Goal: Task Accomplishment & Management: Manage account settings

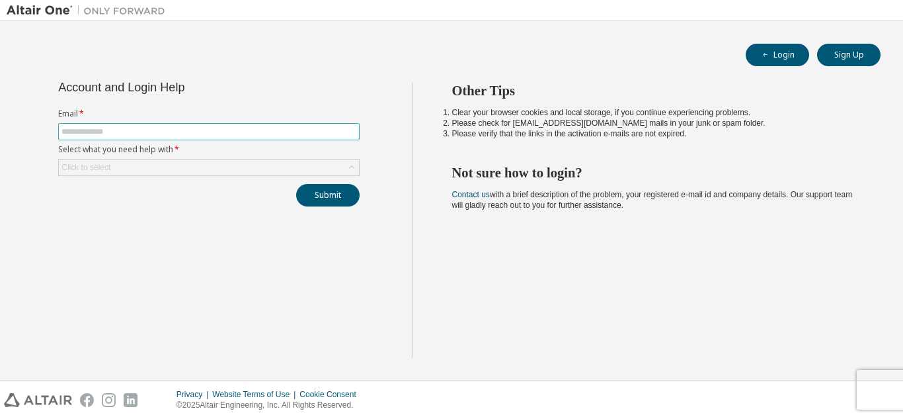
drag, startPoint x: 0, startPoint y: 0, endPoint x: 183, endPoint y: 131, distance: 224.6
click at [183, 131] on input "text" at bounding box center [208, 131] width 295 height 11
type input "**********"
click at [140, 164] on div "Click to select" at bounding box center [209, 167] width 300 height 16
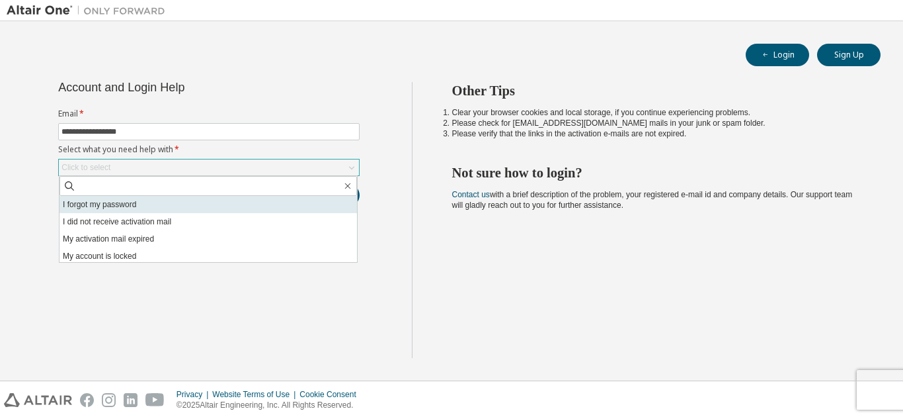
click at [142, 205] on li "I forgot my password" at bounding box center [209, 204] width 298 height 17
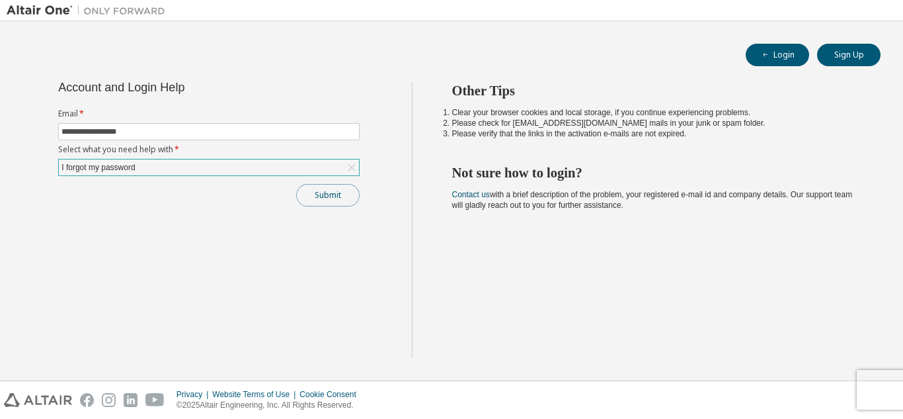
click at [324, 194] on button "Submit" at bounding box center [327, 195] width 63 height 22
click at [331, 190] on button "Submit" at bounding box center [327, 195] width 63 height 22
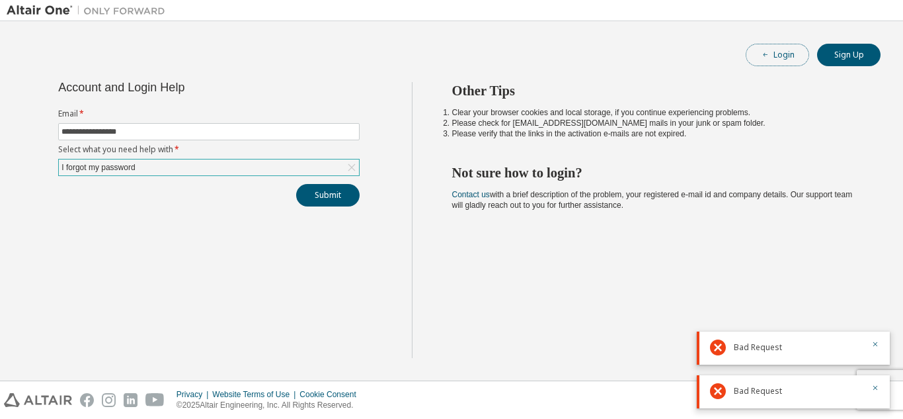
click at [786, 54] on button "Login" at bounding box center [777, 55] width 63 height 22
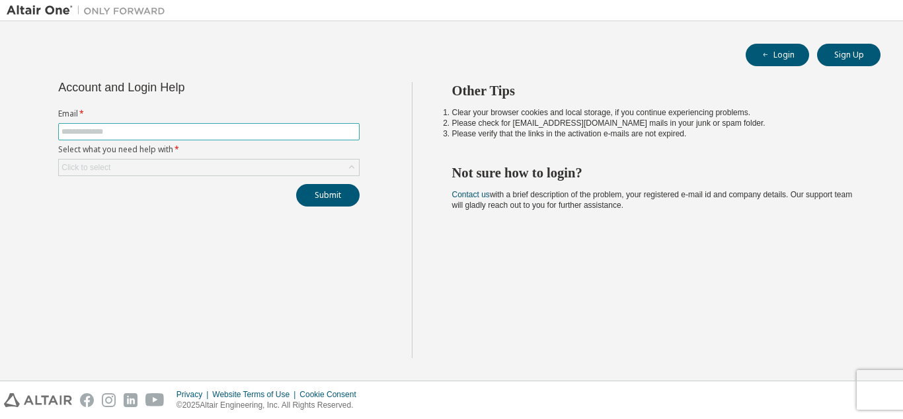
click at [208, 130] on input "text" at bounding box center [208, 131] width 295 height 11
click at [161, 160] on div "Click to select" at bounding box center [209, 167] width 300 height 16
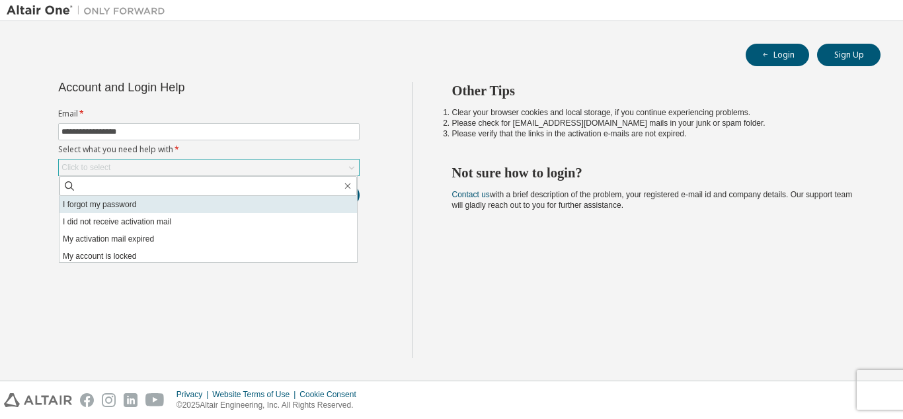
click at [155, 204] on li "I forgot my password" at bounding box center [209, 204] width 298 height 17
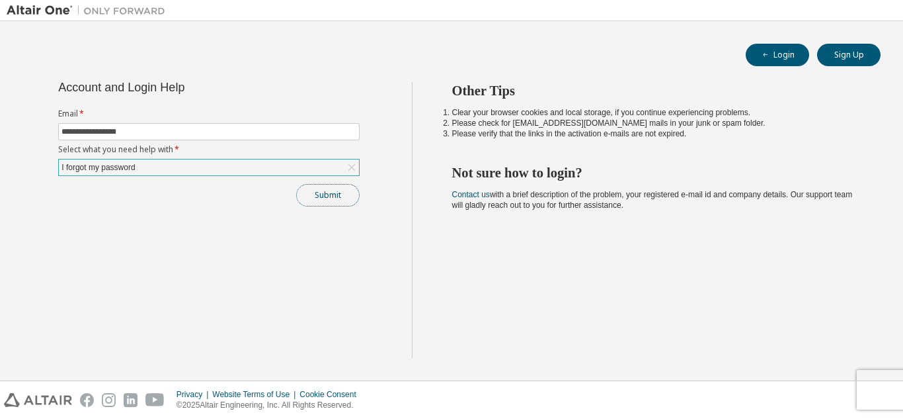
click at [337, 198] on button "Submit" at bounding box center [327, 195] width 63 height 22
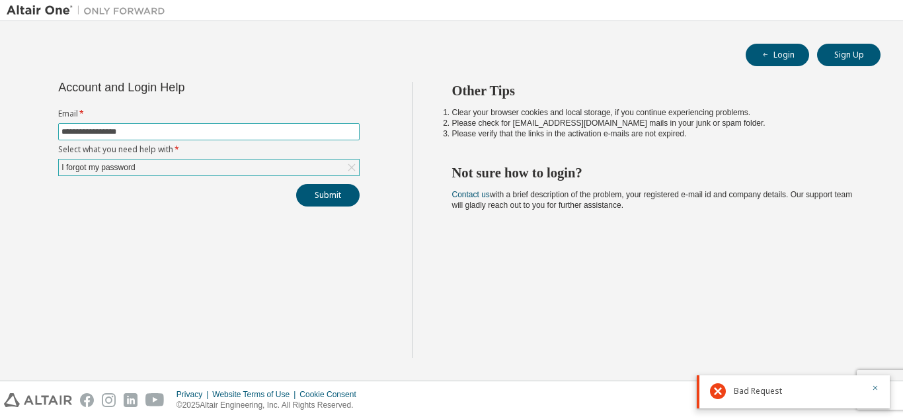
drag, startPoint x: 196, startPoint y: 129, endPoint x: 25, endPoint y: 120, distance: 170.9
click at [25, 120] on div "**********" at bounding box center [209, 220] width 405 height 276
type input "**********"
click at [304, 193] on button "Submit" at bounding box center [327, 195] width 63 height 22
click at [217, 175] on div "I forgot my password" at bounding box center [209, 167] width 300 height 16
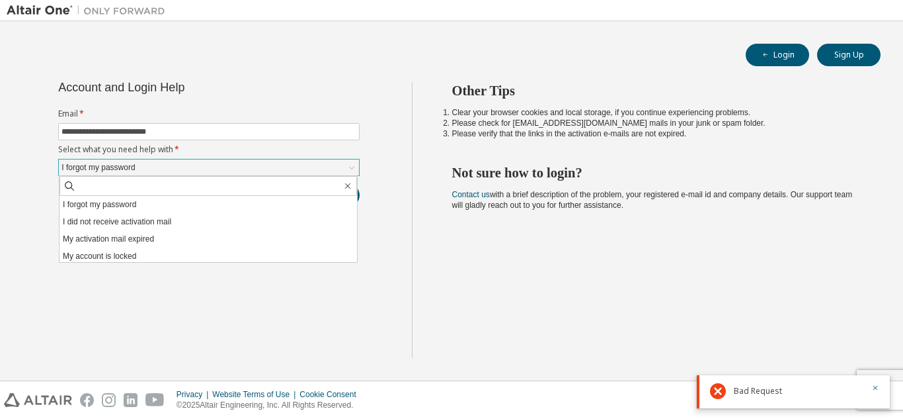
click at [224, 168] on div "I forgot my password" at bounding box center [209, 167] width 300 height 16
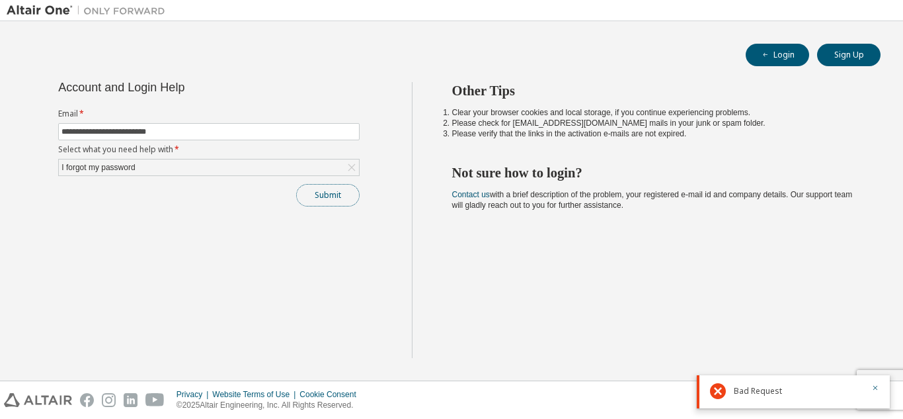
click at [354, 190] on button "Submit" at bounding box center [327, 195] width 63 height 22
click at [874, 384] on icon "button" at bounding box center [876, 388] width 8 height 8
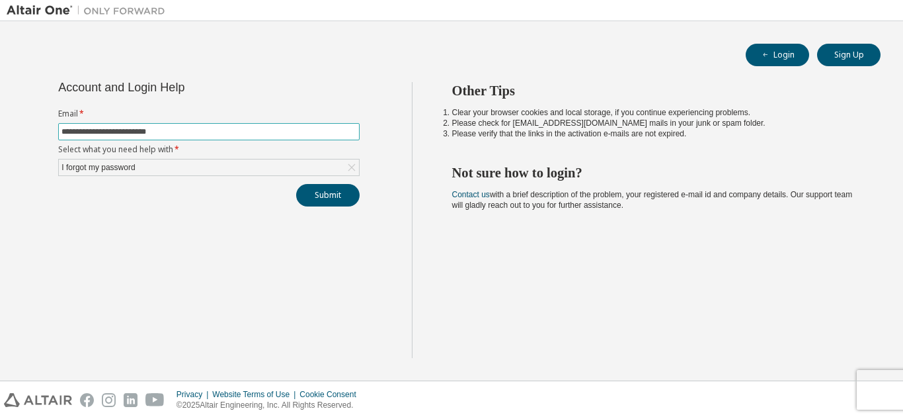
click at [218, 130] on input "**********" at bounding box center [208, 131] width 295 height 11
click at [158, 165] on div "I forgot my password" at bounding box center [209, 167] width 300 height 16
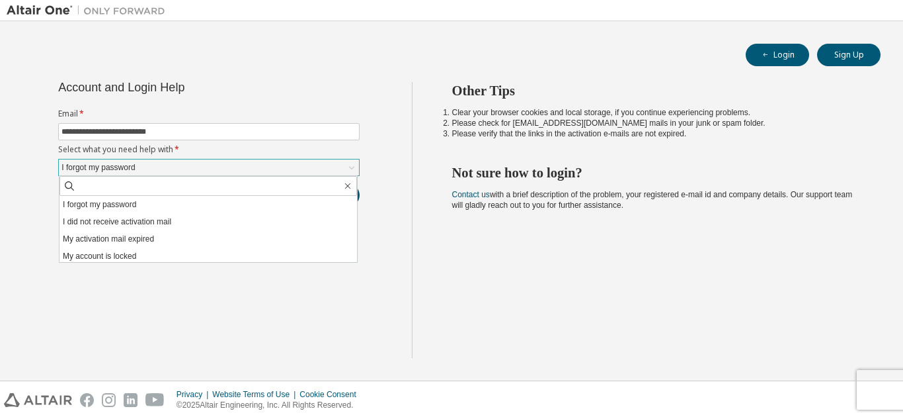
click at [158, 165] on div "I forgot my password" at bounding box center [209, 167] width 300 height 16
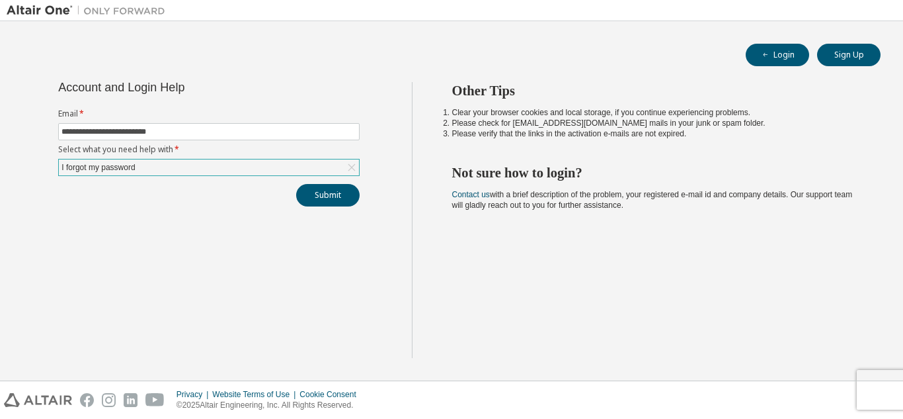
click at [173, 167] on div "I forgot my password" at bounding box center [209, 167] width 300 height 16
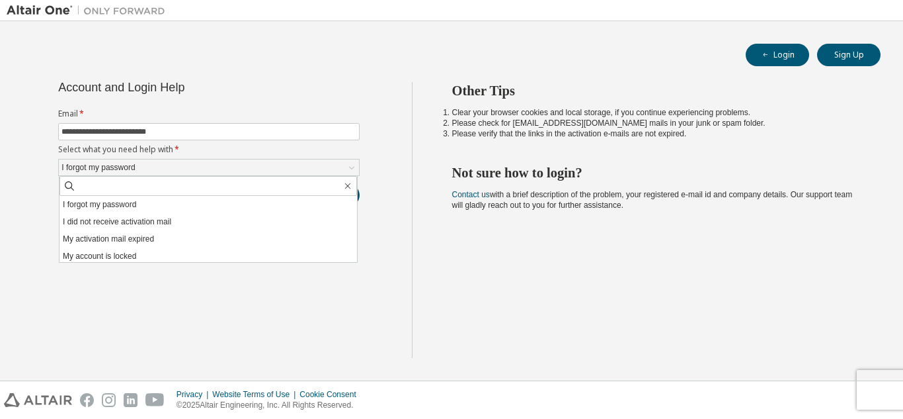
click at [28, 181] on div "**********" at bounding box center [209, 220] width 405 height 276
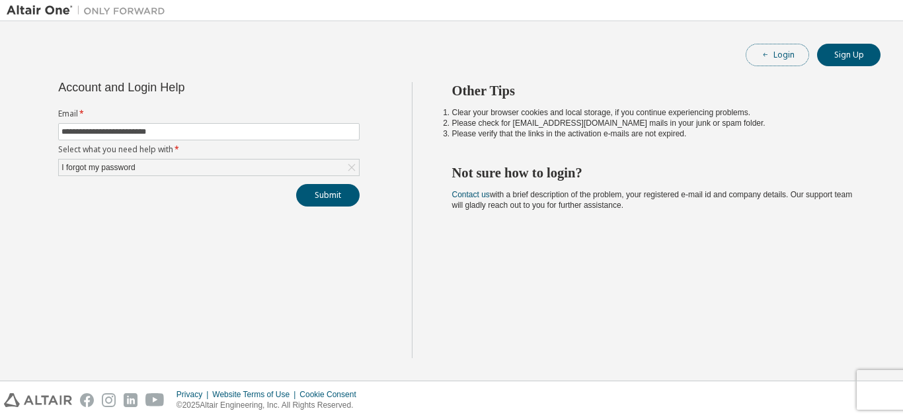
click at [784, 54] on button "Login" at bounding box center [777, 55] width 63 height 22
